Goal: Task Accomplishment & Management: Complete application form

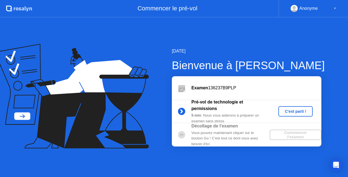
click at [299, 111] on div "C'est parti !" at bounding box center [295, 111] width 30 height 4
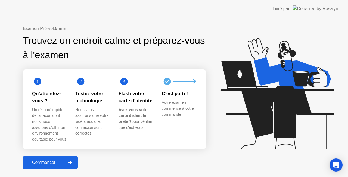
drag, startPoint x: 114, startPoint y: 162, endPoint x: 98, endPoint y: 176, distance: 21.4
click at [98, 176] on div "Examen Pré-vol: 5 min Trouvez un endroit calme et préparez-vous à l'examen 1 2 …" at bounding box center [174, 96] width 348 height 159
drag, startPoint x: 336, startPoint y: 2, endPoint x: 337, endPoint y: 5, distance: 3.3
click at [336, 2] on div "Livré par" at bounding box center [304, 8] width 65 height 17
click at [336, 4] on div "Livré par" at bounding box center [304, 8] width 65 height 17
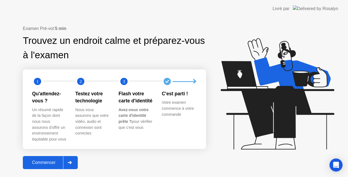
click at [47, 162] on div "Commencer" at bounding box center [43, 162] width 39 height 5
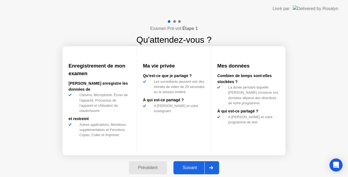
click at [191, 168] on div "Suivant" at bounding box center [190, 167] width 30 height 5
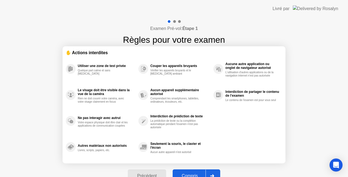
click at [299, 129] on div "Examen Pré-vol: Étape 1 Règles pour votre examen ✋ Actions interdites Utiliser …" at bounding box center [174, 103] width 348 height 172
click at [203, 174] on div "Compris" at bounding box center [189, 175] width 31 height 5
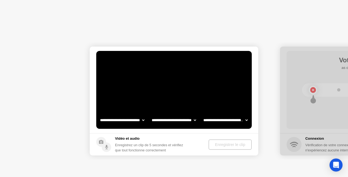
select select "**********"
select select "*******"
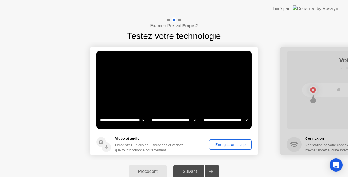
click at [224, 145] on div "Enregistrer le clip" at bounding box center [230, 144] width 39 height 4
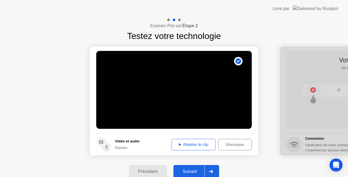
click at [196, 170] on div "Suivant" at bounding box center [190, 171] width 30 height 5
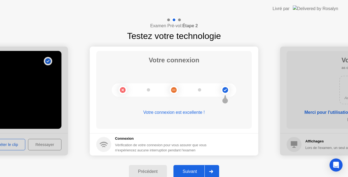
click at [196, 170] on div "Suivant" at bounding box center [190, 171] width 30 height 5
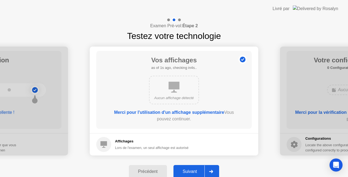
click at [190, 170] on div "Suivant" at bounding box center [190, 171] width 30 height 5
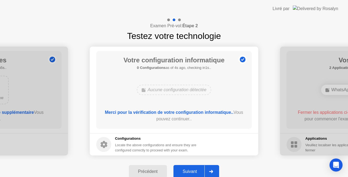
click at [190, 170] on div "Suivant" at bounding box center [190, 171] width 30 height 5
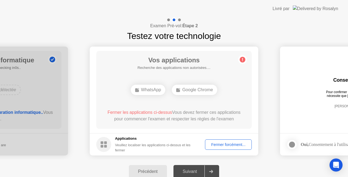
click at [219, 145] on div "Fermer forcément..." at bounding box center [228, 144] width 43 height 4
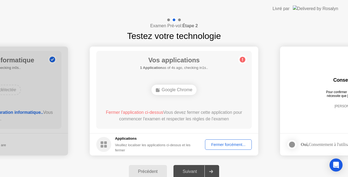
click at [227, 142] on div "Fermer forcément..." at bounding box center [228, 144] width 43 height 4
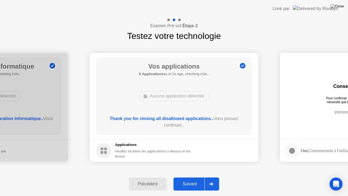
click at [194, 176] on div "Suivant" at bounding box center [190, 183] width 30 height 5
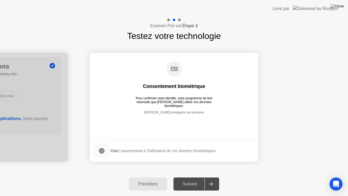
click at [103, 149] on div at bounding box center [101, 150] width 7 height 7
click at [189, 176] on div "Suivant" at bounding box center [190, 183] width 30 height 5
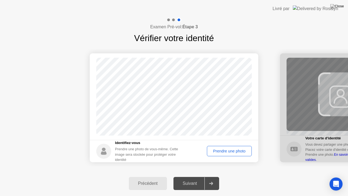
click at [225, 151] on div "Prendre une photo" at bounding box center [229, 151] width 41 height 4
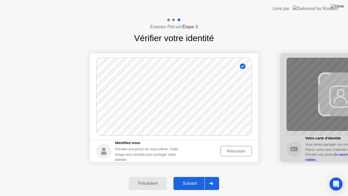
click at [200, 176] on div "Suivant" at bounding box center [190, 183] width 30 height 5
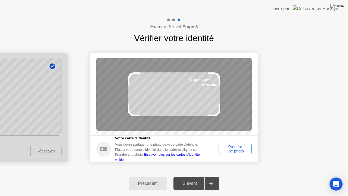
click at [200, 176] on div "Suivant" at bounding box center [190, 183] width 30 height 5
click at [237, 152] on div "Prendre une photo" at bounding box center [234, 148] width 29 height 9
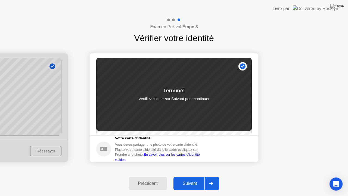
click at [197, 176] on div "Suivant" at bounding box center [190, 183] width 30 height 5
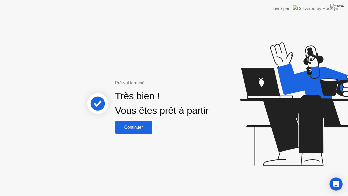
click at [136, 127] on div "Continuer" at bounding box center [134, 127] width 34 height 5
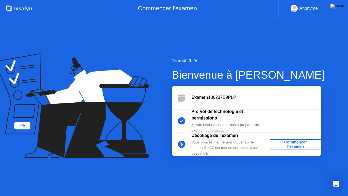
click at [291, 145] on div "Commencer l'examen" at bounding box center [295, 144] width 47 height 9
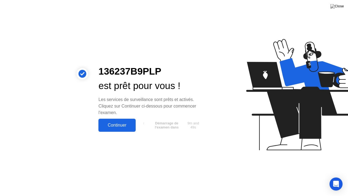
click at [116, 121] on button "Continuer" at bounding box center [116, 124] width 37 height 13
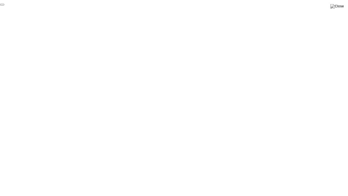
click div "End Proctoring Session"
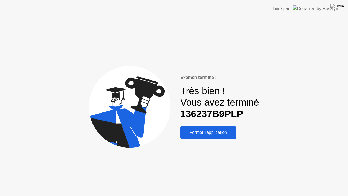
click at [216, 131] on div "Fermer l'application" at bounding box center [208, 132] width 53 height 5
